Goal: Download file/media

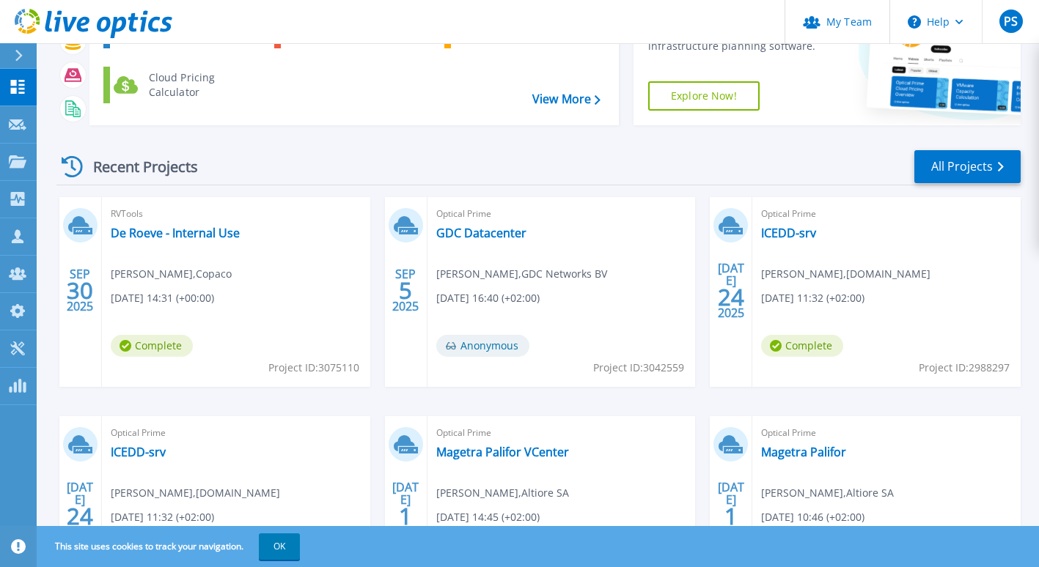
scroll to position [122, 0]
click at [235, 227] on link "De Roeve - Internal Use" at bounding box center [175, 232] width 129 height 15
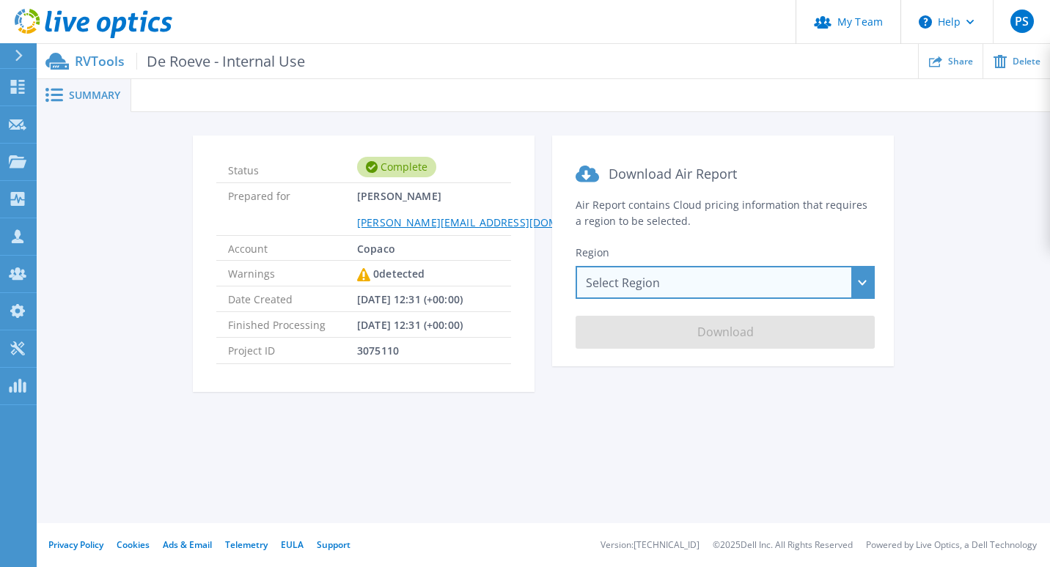
click at [696, 279] on div "Select Region [GEOGRAPHIC_DATA] ([GEOGRAPHIC_DATA]) [GEOGRAPHIC_DATA] ([GEOGRAP…" at bounding box center [724, 282] width 299 height 33
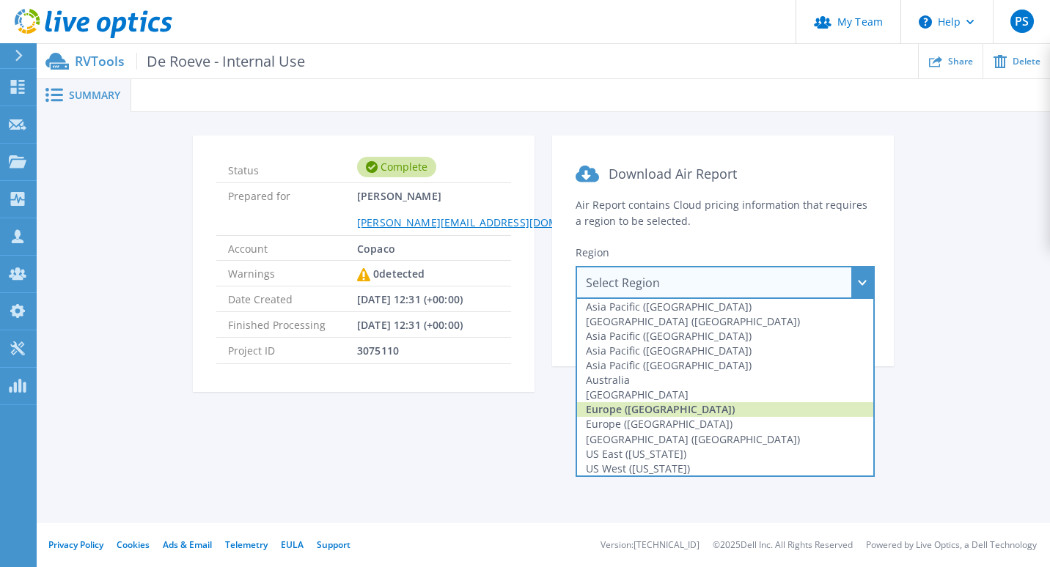
click at [663, 408] on div "Europe ([GEOGRAPHIC_DATA])" at bounding box center [725, 409] width 296 height 15
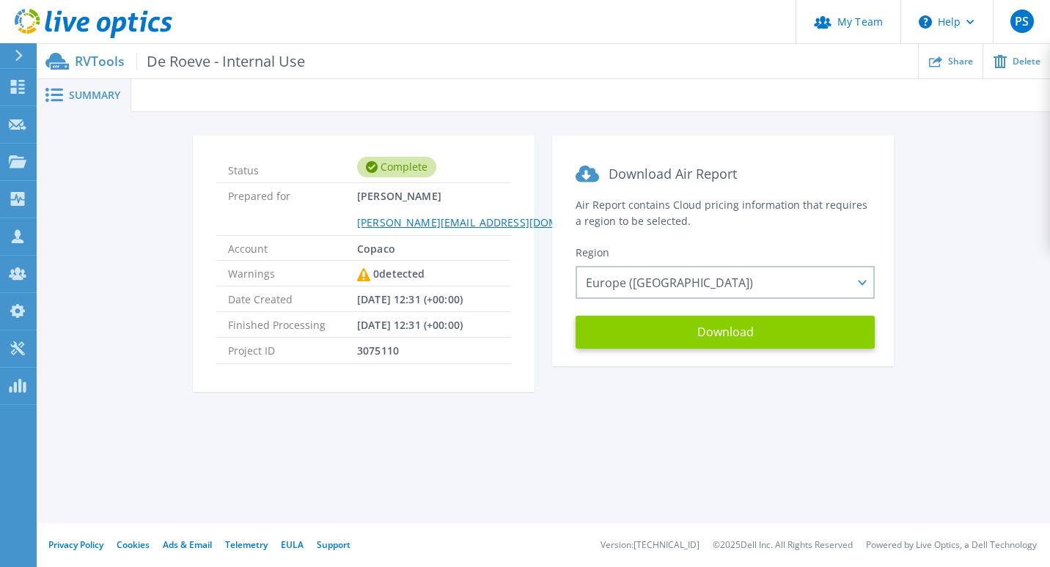
click at [724, 330] on button "Download" at bounding box center [724, 332] width 299 height 33
